Goal: Transaction & Acquisition: Book appointment/travel/reservation

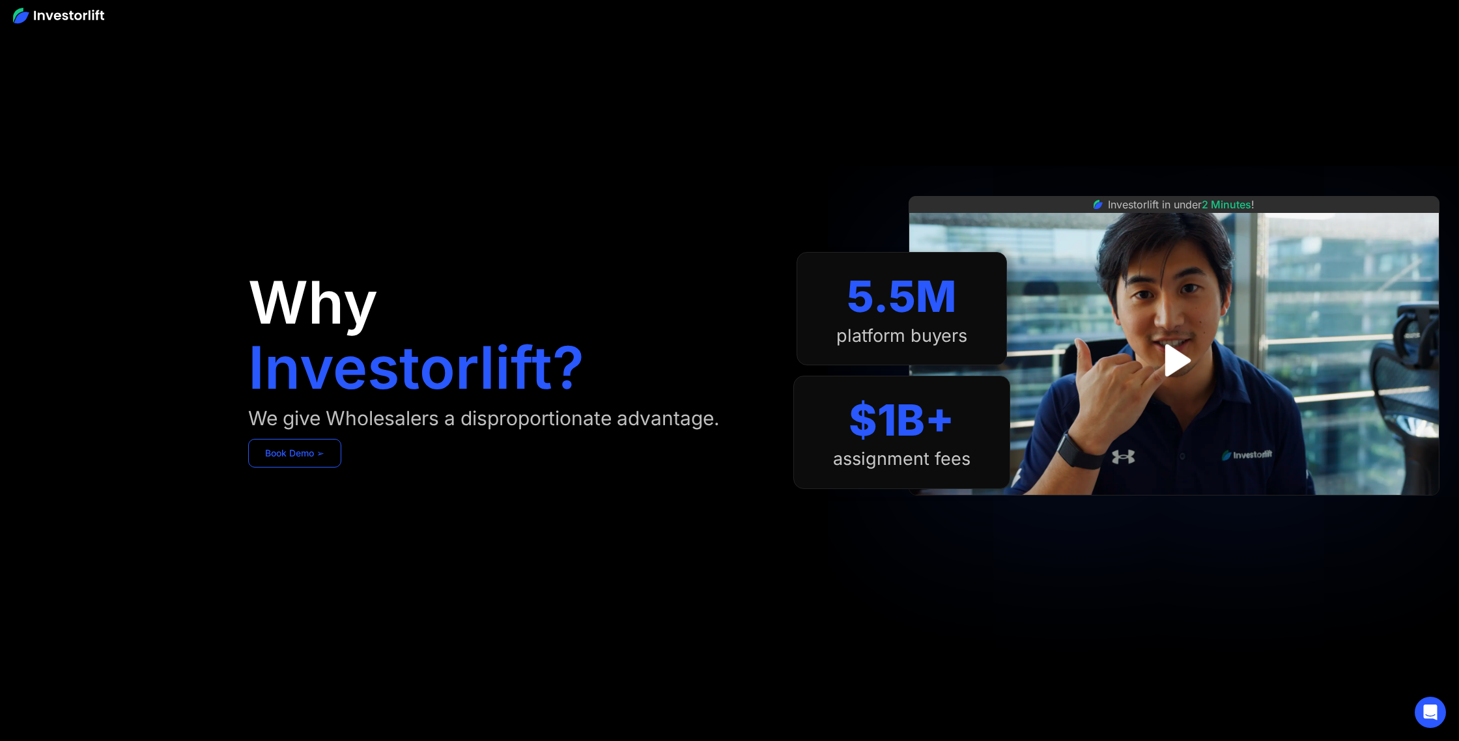
click at [304, 458] on link "Book Demo ➢" at bounding box center [294, 453] width 93 height 29
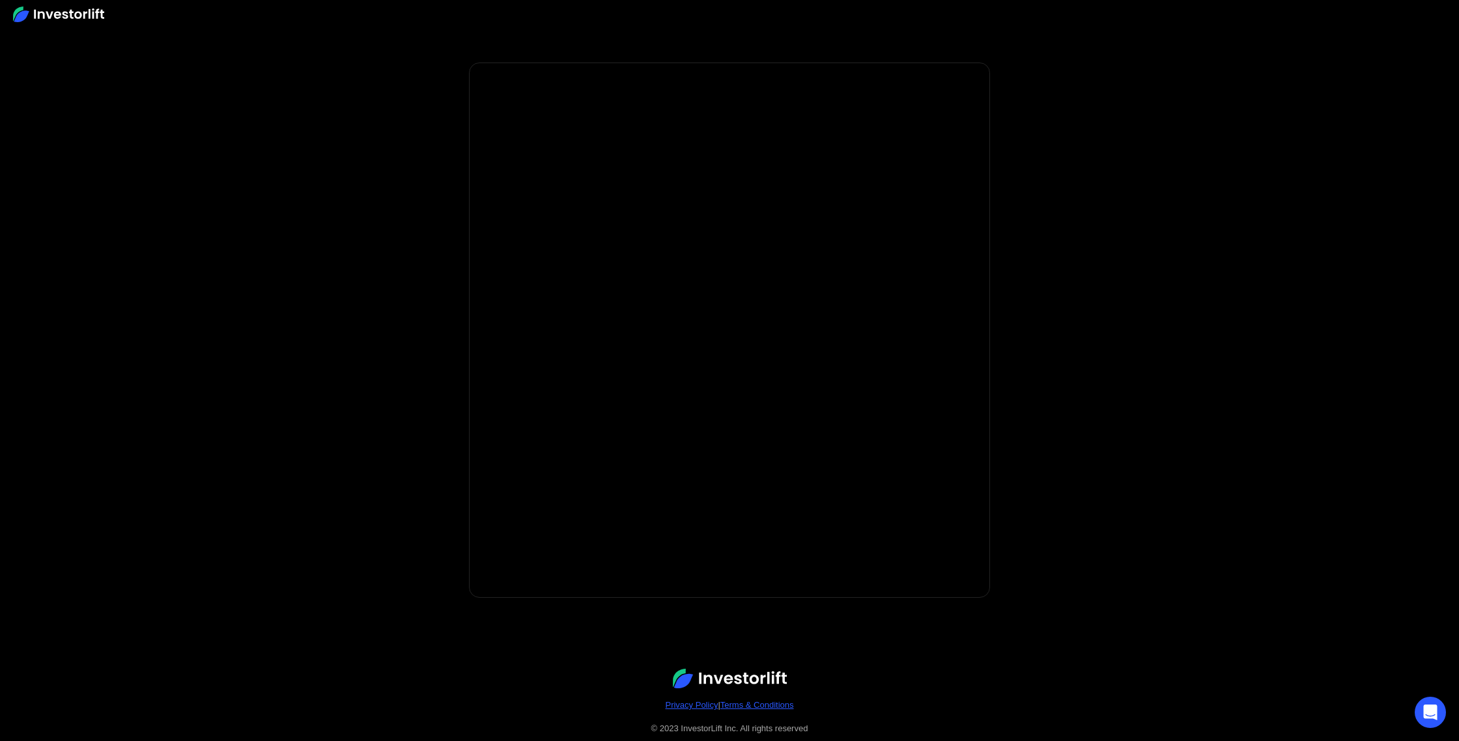
scroll to position [2, 0]
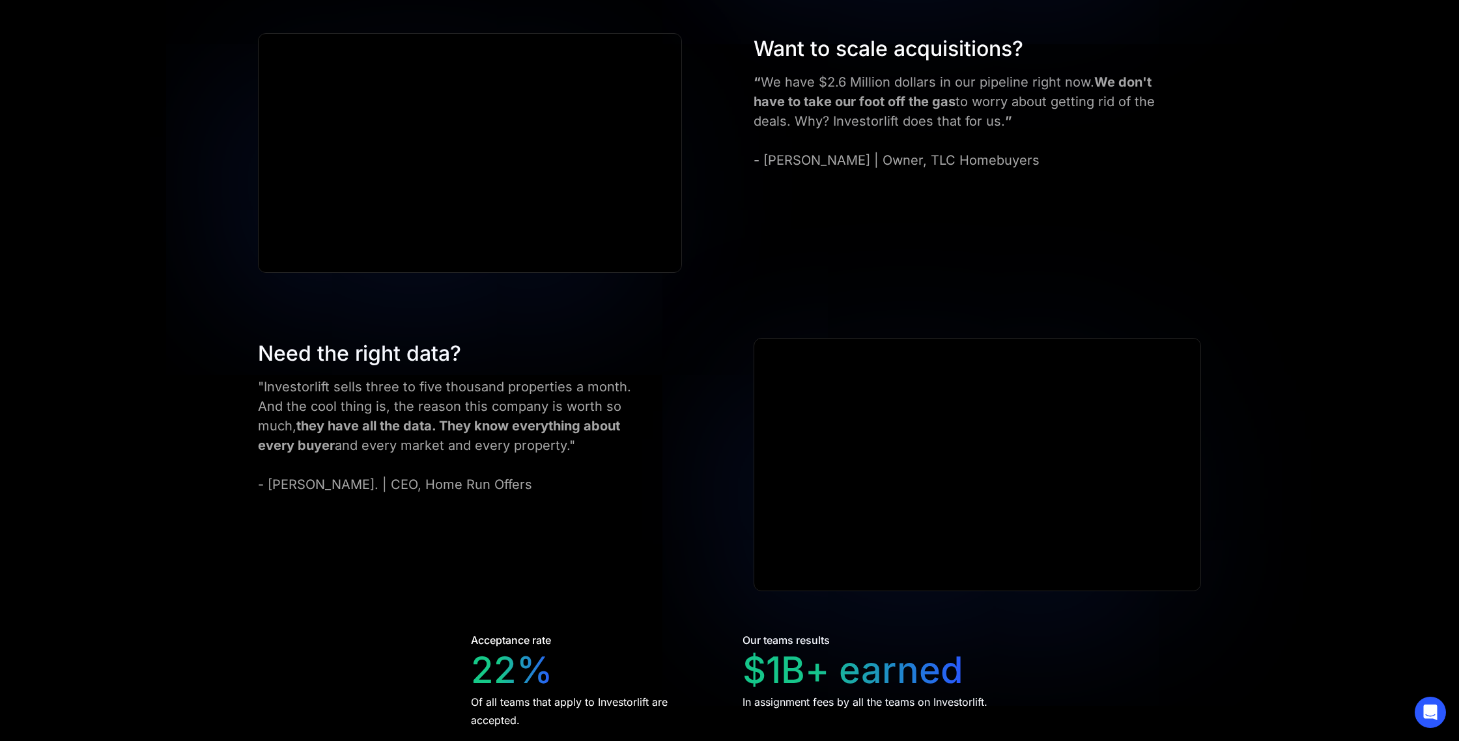
scroll to position [2617, 0]
